Goal: Navigation & Orientation: Find specific page/section

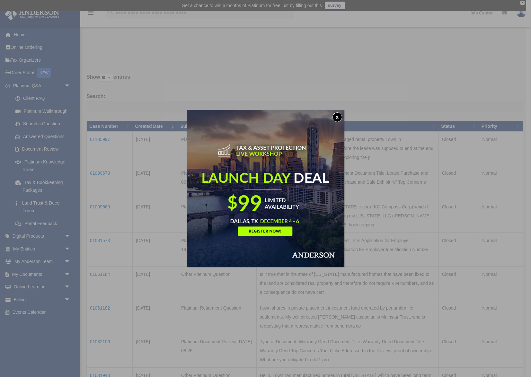
click at [338, 117] on button "x" at bounding box center [337, 117] width 10 height 10
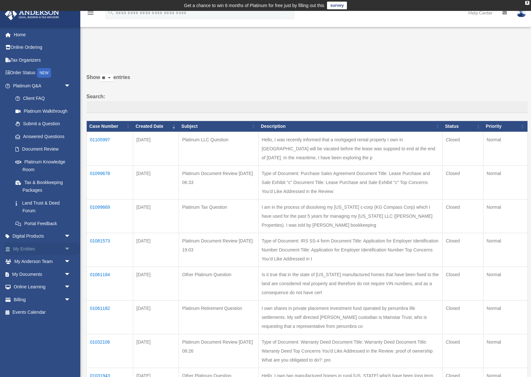
click at [41, 249] on link "My Entities arrow_drop_down" at bounding box center [42, 248] width 76 height 13
click at [27, 249] on link "My Entities arrow_drop_down" at bounding box center [42, 248] width 76 height 13
click at [67, 249] on span "arrow_drop_down" at bounding box center [70, 248] width 13 height 13
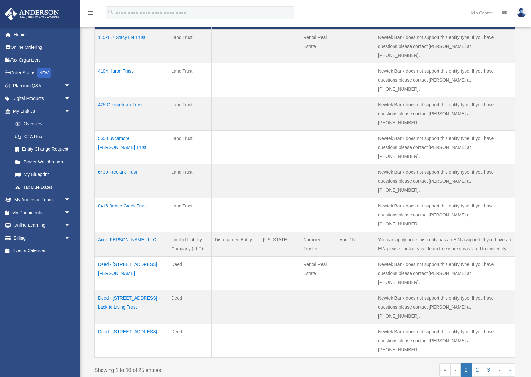
scroll to position [174, 0]
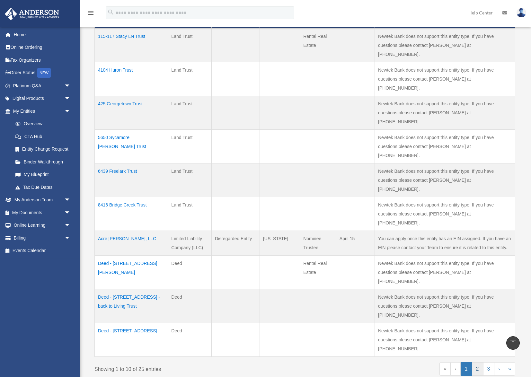
click at [477, 362] on link "2" at bounding box center [477, 368] width 11 height 13
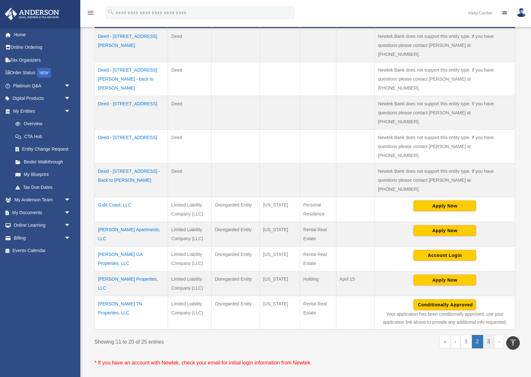
click at [486, 335] on link "3" at bounding box center [488, 341] width 11 height 13
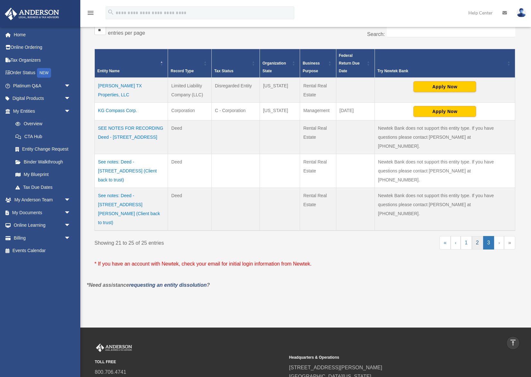
scroll to position [124, 0]
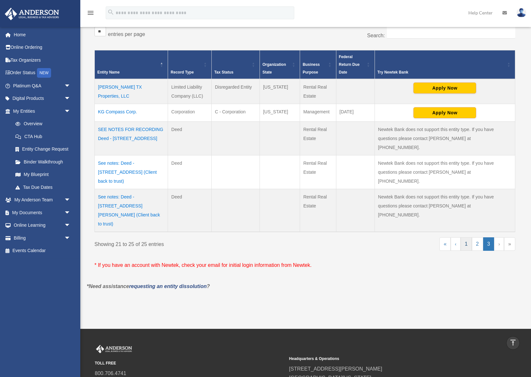
click at [465, 237] on link "1" at bounding box center [465, 243] width 11 height 13
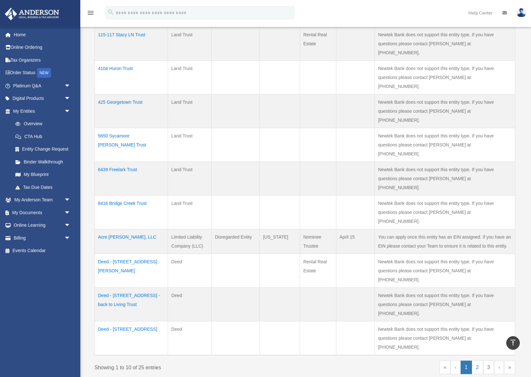
scroll to position [177, 0]
click at [478, 360] on link "2" at bounding box center [477, 366] width 11 height 13
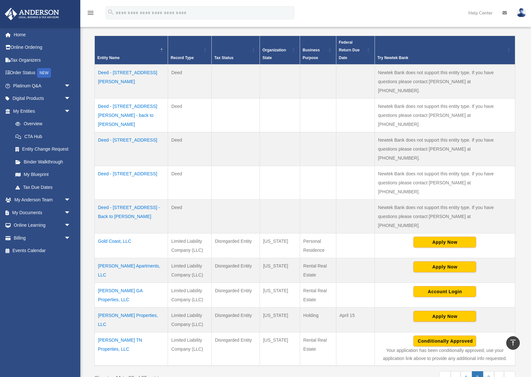
scroll to position [139, 0]
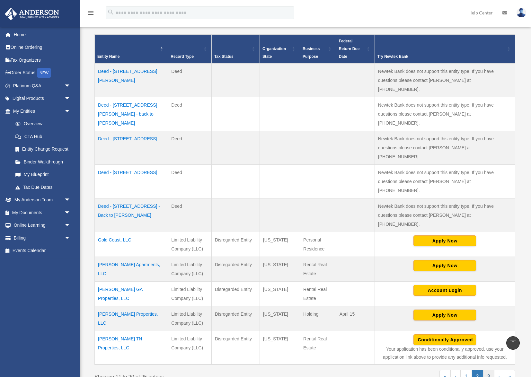
click at [488, 370] on link "3" at bounding box center [488, 376] width 11 height 13
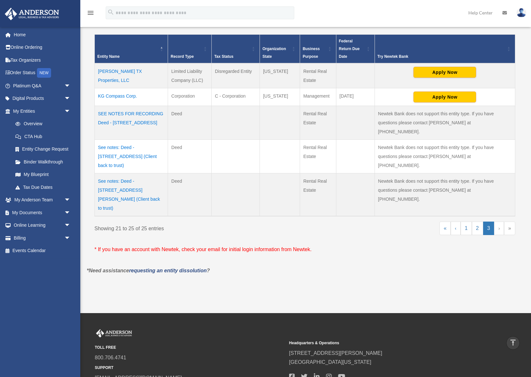
click at [498, 222] on link "›" at bounding box center [499, 228] width 10 height 13
click at [509, 222] on link "»" at bounding box center [509, 228] width 11 height 13
